Goal: Transaction & Acquisition: Download file/media

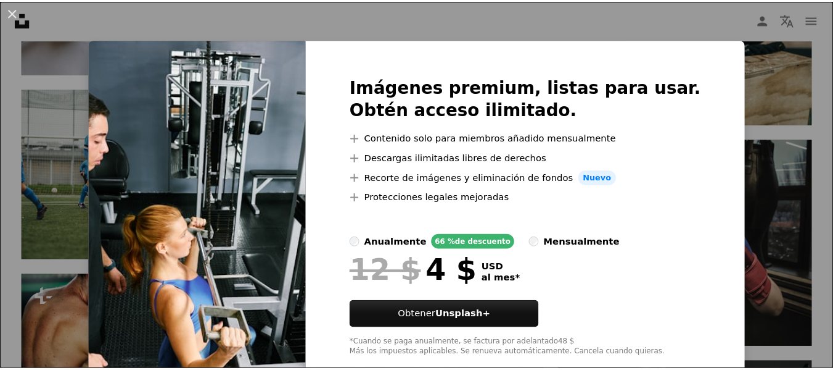
scroll to position [27, 0]
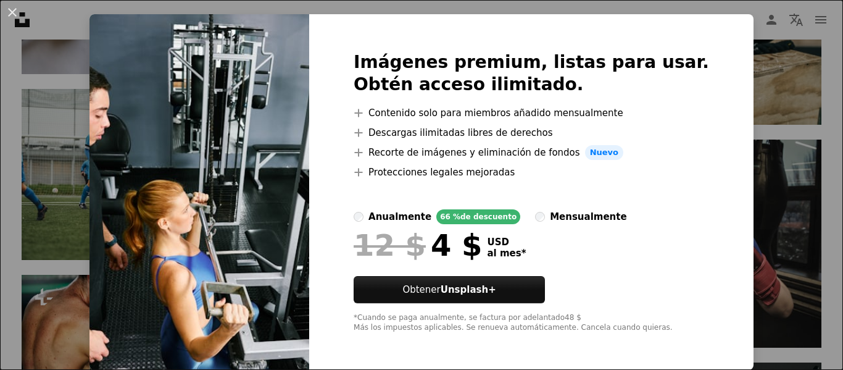
click at [790, 221] on div "An X shape Imágenes premium, listas para usar. Obtén acceso ilimitado. A plus s…" at bounding box center [421, 185] width 843 height 370
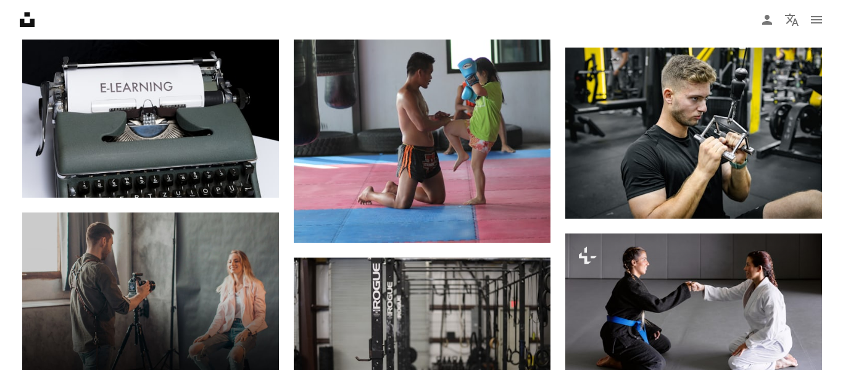
scroll to position [1747, 0]
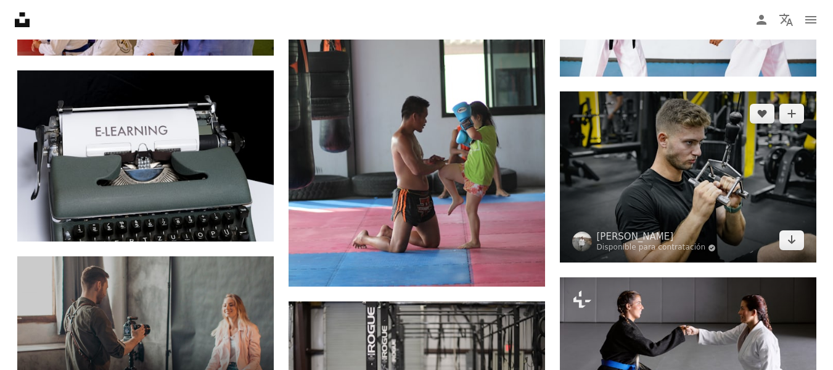
click at [716, 172] on img at bounding box center [688, 176] width 257 height 171
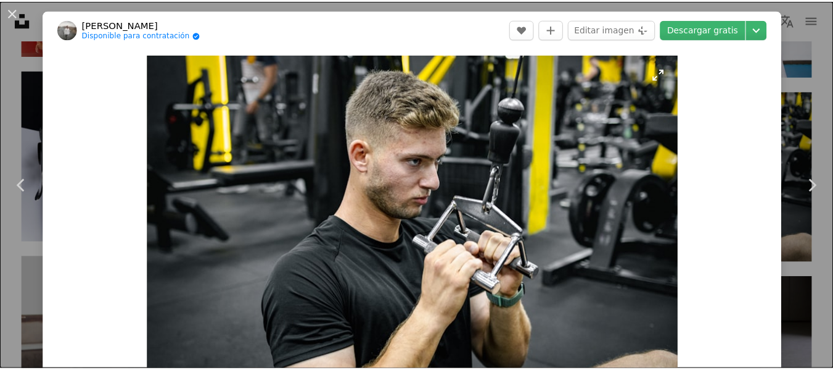
scroll to position [145, 0]
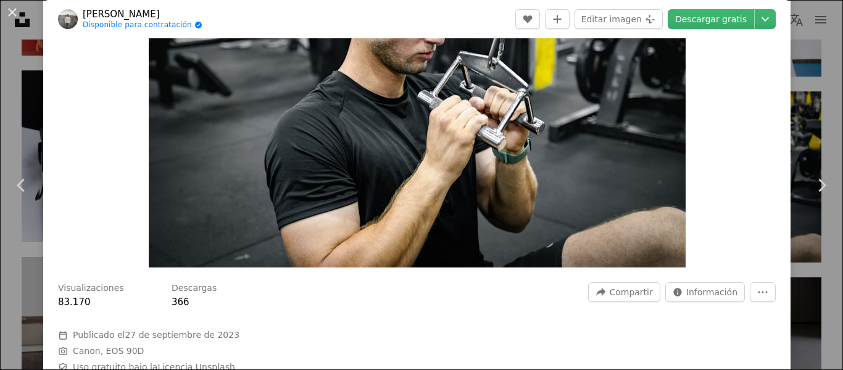
click at [786, 101] on div "An X shape Chevron left Chevron right Shoham Avisrur Disponible para contrataci…" at bounding box center [421, 185] width 843 height 370
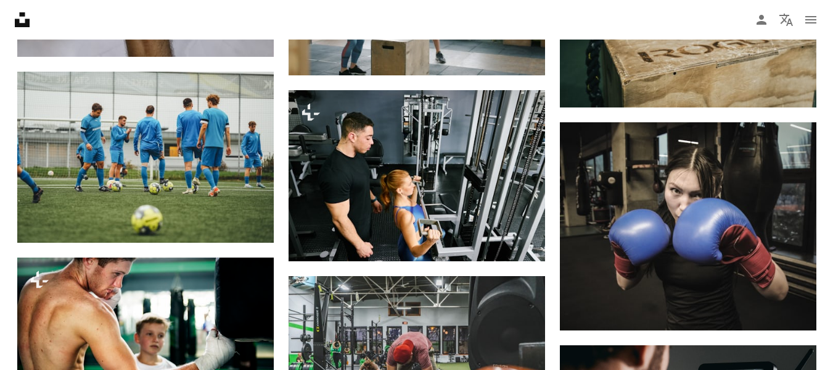
scroll to position [3247, 0]
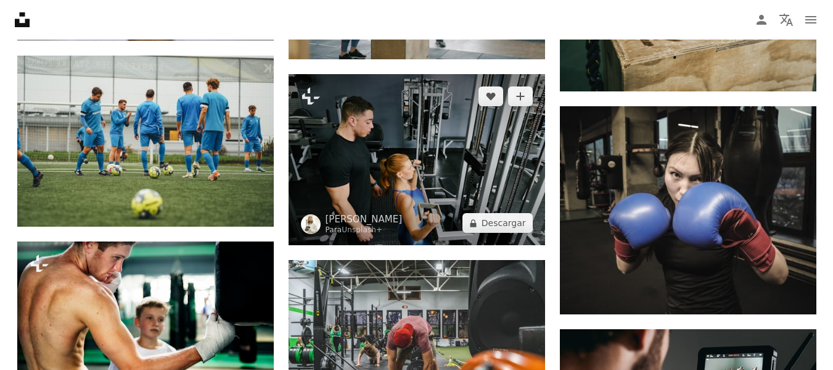
click at [454, 172] on img at bounding box center [417, 159] width 257 height 171
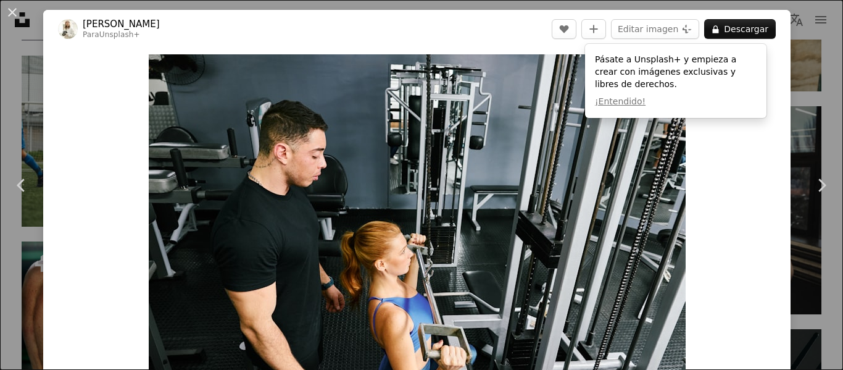
click at [806, 103] on div "An X shape Chevron left Chevron right [PERSON_NAME] Para Unsplash+ A heart A pl…" at bounding box center [421, 185] width 843 height 370
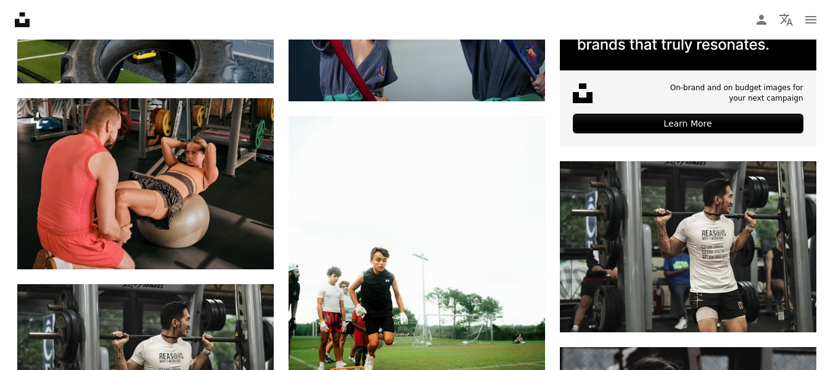
scroll to position [3763, 0]
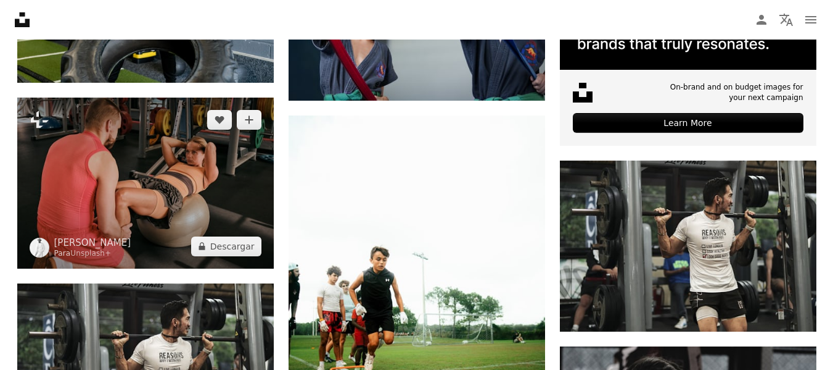
click at [209, 176] on img at bounding box center [145, 182] width 257 height 171
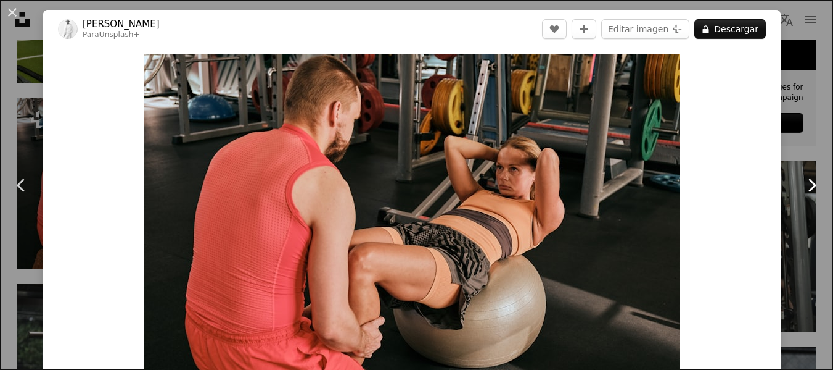
click at [817, 157] on link "Chevron right" at bounding box center [811, 185] width 43 height 118
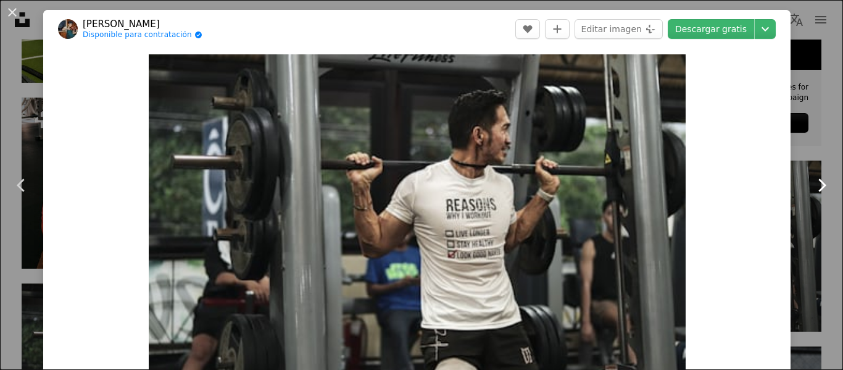
click at [800, 189] on link "Chevron right" at bounding box center [821, 185] width 43 height 118
click at [813, 339] on div "An X shape Chevron left Chevron right Kobe [PERSON_NAME] Disponible para contra…" at bounding box center [421, 185] width 843 height 370
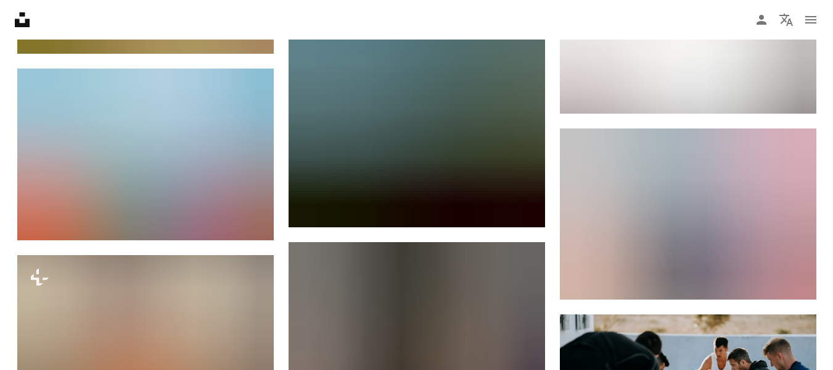
scroll to position [17309, 0]
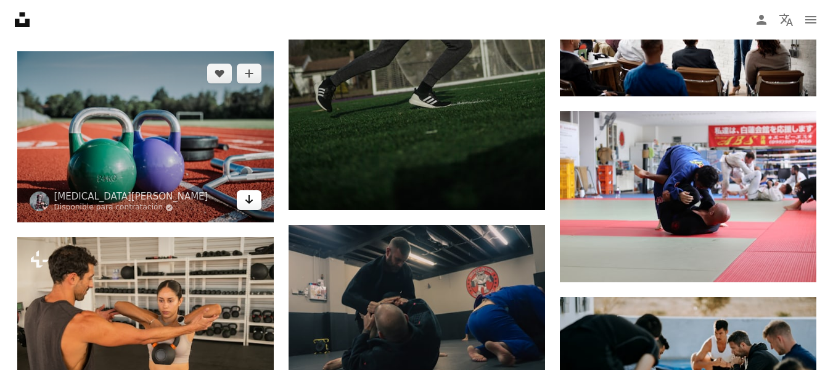
click at [252, 193] on icon "Arrow pointing down" at bounding box center [249, 199] width 10 height 15
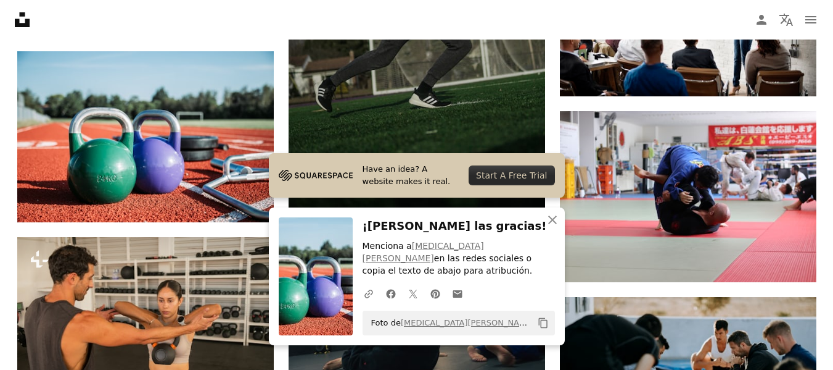
click at [200, 26] on nav "Unsplash logo Página de inicio de Unsplash A photo Pen Tool A compass A stack o…" at bounding box center [416, 19] width 833 height 39
click at [560, 227] on icon "An X shape" at bounding box center [552, 219] width 15 height 15
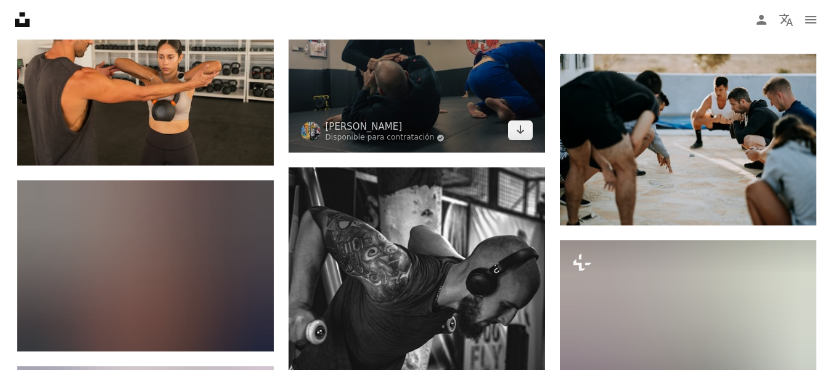
scroll to position [17606, 0]
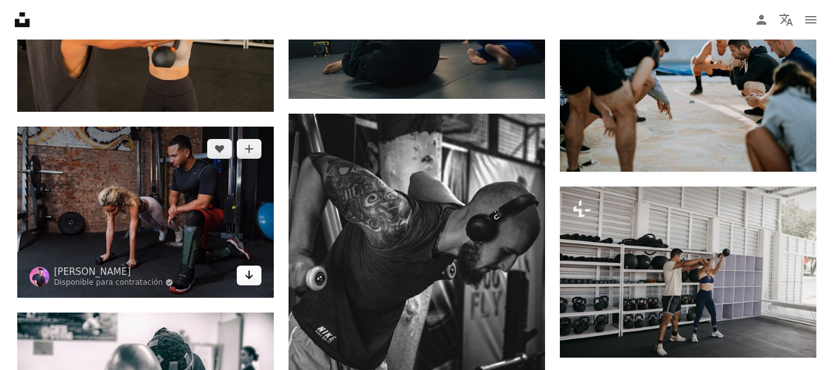
click at [252, 272] on icon "Arrow pointing down" at bounding box center [249, 274] width 10 height 15
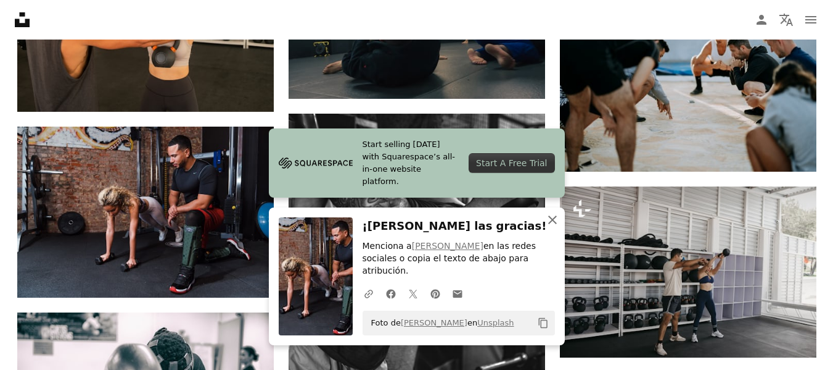
click at [553, 227] on icon "An X shape" at bounding box center [552, 219] width 15 height 15
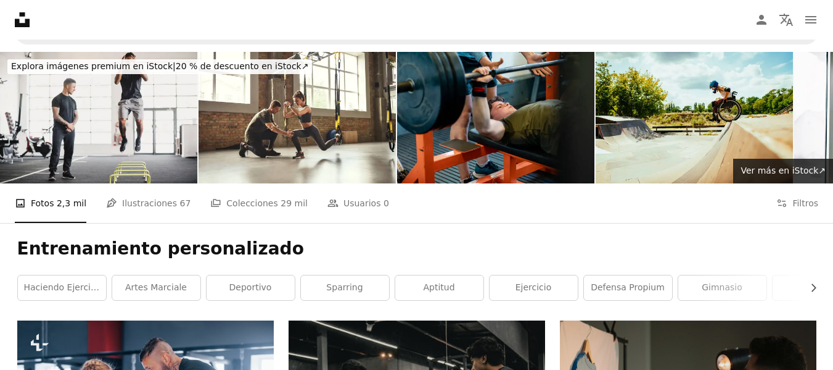
scroll to position [0, 0]
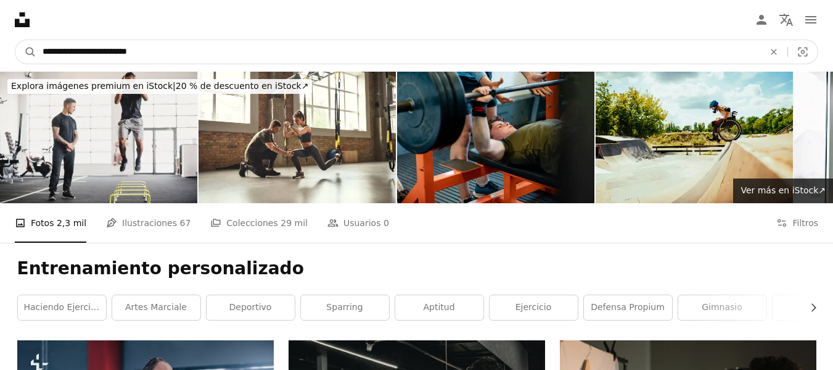
click at [218, 46] on input "**********" at bounding box center [398, 51] width 724 height 23
type input "*"
type input "**********"
click at [15, 40] on button "A magnifying glass" at bounding box center [25, 51] width 21 height 23
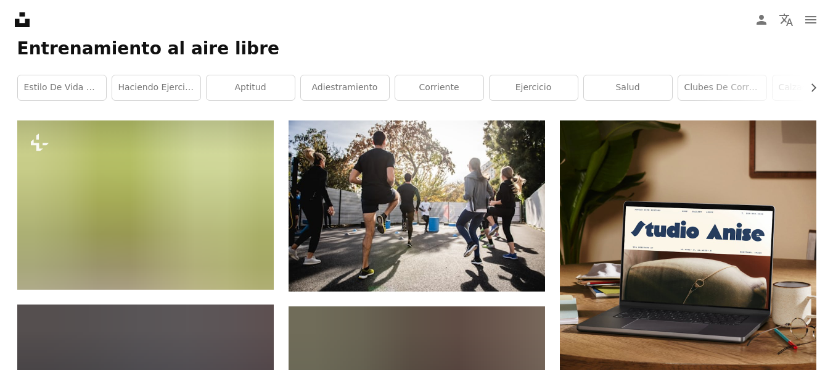
scroll to position [219, 0]
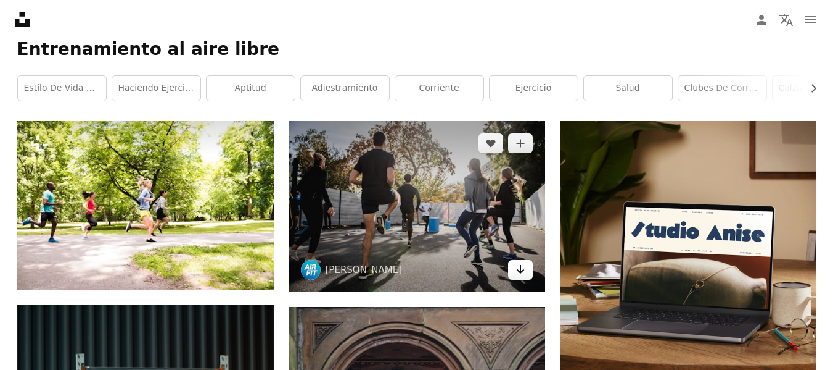
click at [521, 264] on icon "Arrow pointing down" at bounding box center [521, 269] width 10 height 15
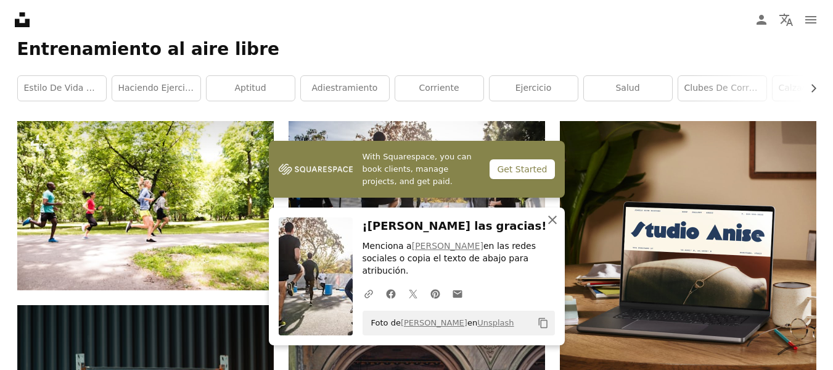
click at [552, 227] on icon "An X shape" at bounding box center [552, 219] width 15 height 15
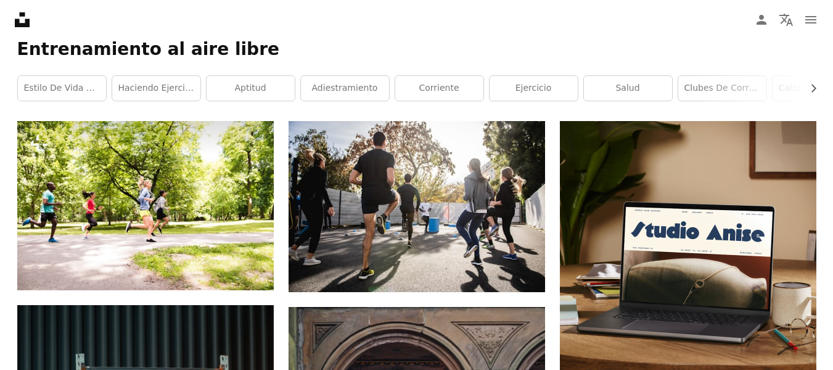
scroll to position [0, 0]
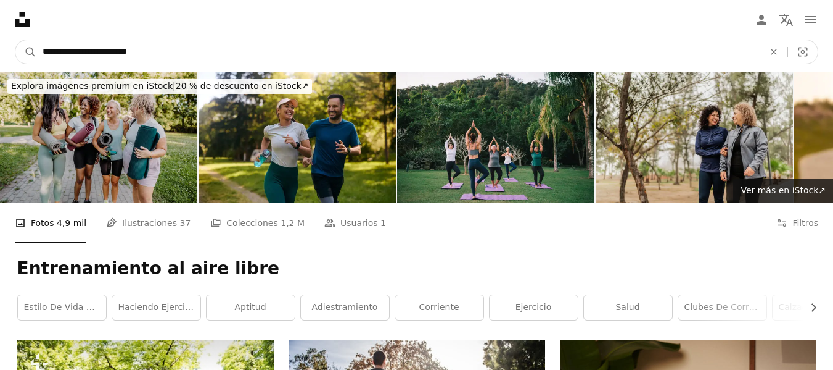
click at [169, 60] on input "**********" at bounding box center [398, 51] width 724 height 23
type input "**********"
click button "A magnifying glass" at bounding box center [25, 51] width 21 height 23
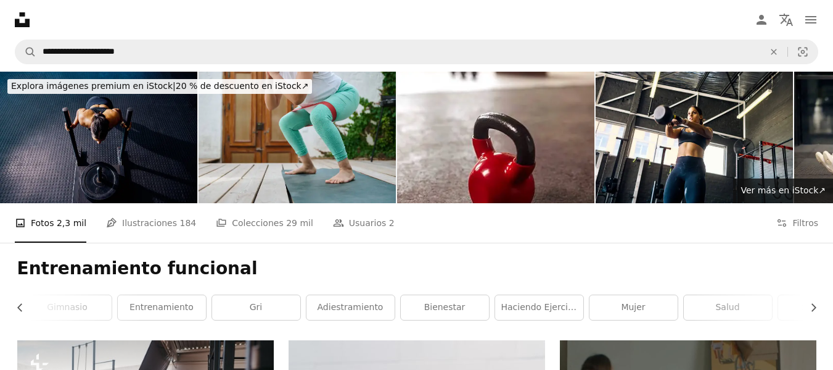
scroll to position [0, 283]
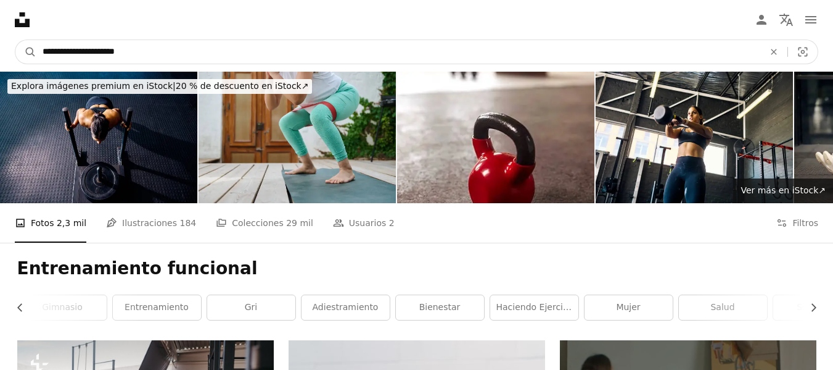
click at [184, 49] on input "**********" at bounding box center [398, 51] width 724 height 23
type input "**********"
click at [15, 40] on button "A magnifying glass" at bounding box center [25, 51] width 21 height 23
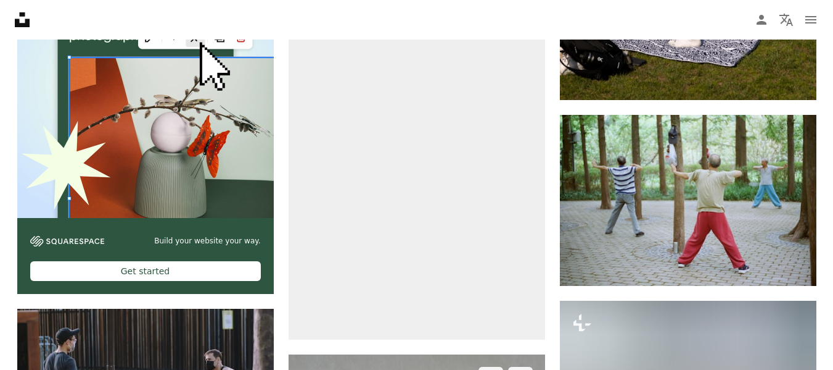
scroll to position [2303, 0]
